Goal: Transaction & Acquisition: Purchase product/service

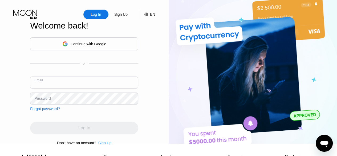
click at [58, 82] on input "text" at bounding box center [84, 82] width 108 height 12
drag, startPoint x: 0, startPoint y: 0, endPoint x: 58, endPoint y: 82, distance: 100.4
click at [58, 82] on input "text" at bounding box center [84, 82] width 108 height 12
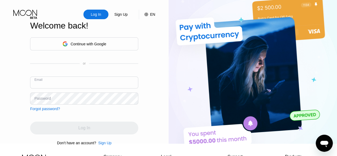
click at [58, 82] on input "text" at bounding box center [84, 82] width 108 height 12
type input "[EMAIL_ADDRESS][DOMAIN_NAME]"
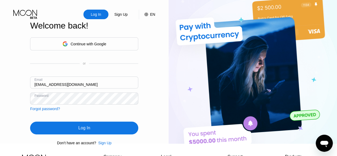
click at [80, 130] on div "Log In" at bounding box center [84, 127] width 12 height 5
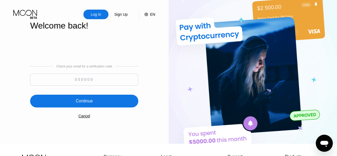
click at [67, 85] on input at bounding box center [84, 79] width 108 height 12
paste input "207423"
type input "207423"
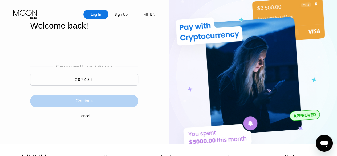
click at [87, 102] on div "Continue" at bounding box center [84, 100] width 17 height 5
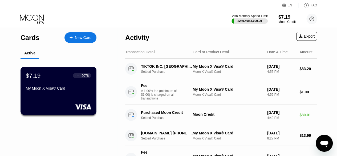
click at [79, 92] on div "My Moon X Visa® Card" at bounding box center [58, 89] width 65 height 6
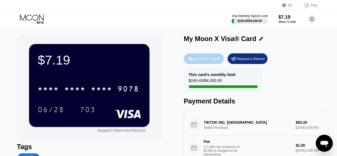
click at [200, 63] on div "Buy Moon Credit" at bounding box center [204, 58] width 40 height 11
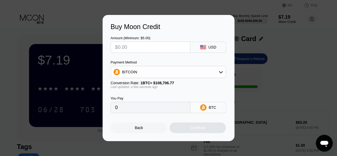
click at [150, 49] on input "text" at bounding box center [150, 47] width 71 height 11
type input "$1"
type input "0.00000920"
type input "$1000"
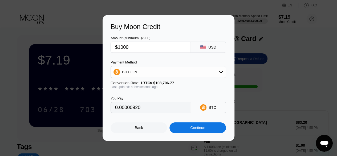
type input "0.00919906"
type input "$100"
type input "0.00091991"
type input "$100"
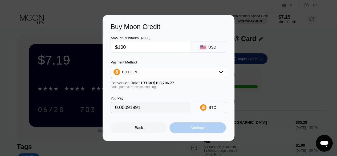
click at [208, 131] on div "Continue" at bounding box center [197, 127] width 56 height 11
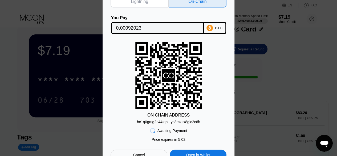
scroll to position [9, 0]
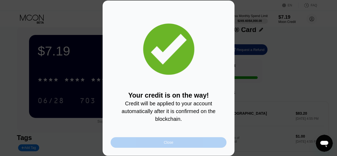
click at [173, 146] on div "Close" at bounding box center [168, 142] width 116 height 11
